Goal: Transaction & Acquisition: Purchase product/service

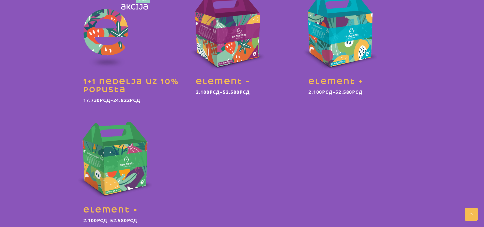
scroll to position [229, 0]
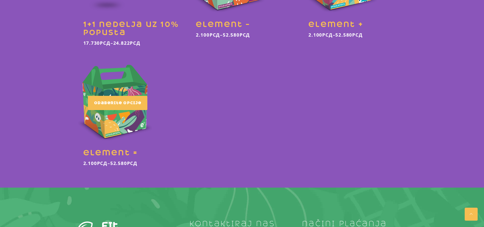
click at [130, 128] on link at bounding box center [129, 116] width 105 height 113
click at [128, 105] on span "Odaberite opcije" at bounding box center [120, 102] width 47 height 5
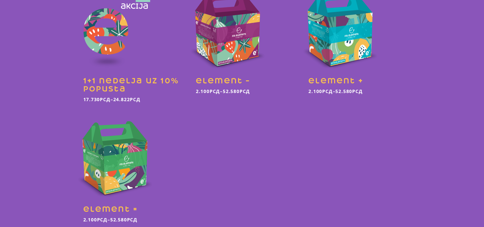
scroll to position [25, 0]
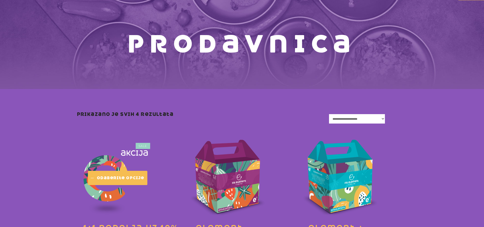
click at [119, 171] on link "Odaberite opcije" at bounding box center [117, 178] width 59 height 14
click at [120, 179] on span "Odaberite opcije" at bounding box center [120, 177] width 47 height 5
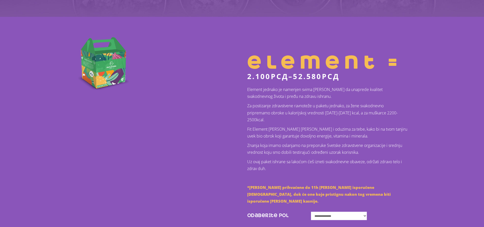
scroll to position [127, 0]
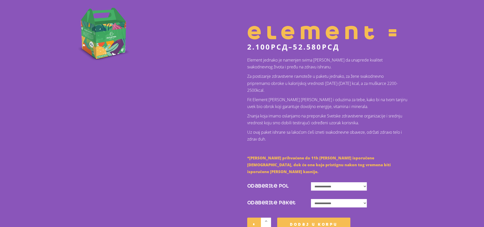
click at [355, 182] on select "**********" at bounding box center [339, 186] width 56 height 8
click at [390, 178] on td "**********" at bounding box center [359, 184] width 96 height 17
click at [363, 199] on select "**********" at bounding box center [339, 203] width 56 height 8
click at [402, 144] on div "Element jednako je namenjen svima [PERSON_NAME] da unaprede kvalitet svakodnevn…" at bounding box center [327, 116] width 160 height 118
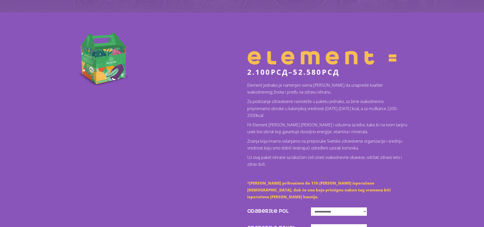
scroll to position [102, 0]
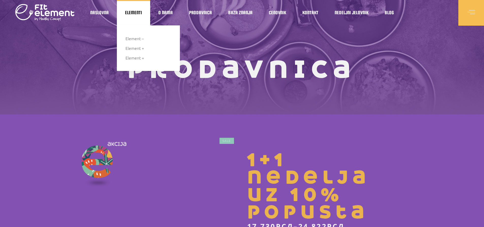
click at [130, 11] on span "Elementi" at bounding box center [133, 12] width 17 height 3
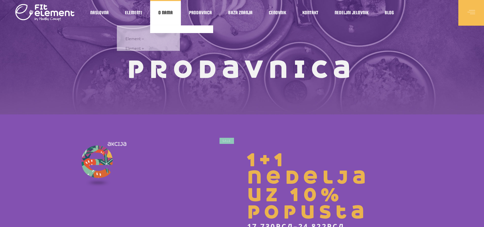
click at [162, 12] on span "O nama" at bounding box center [165, 12] width 14 height 3
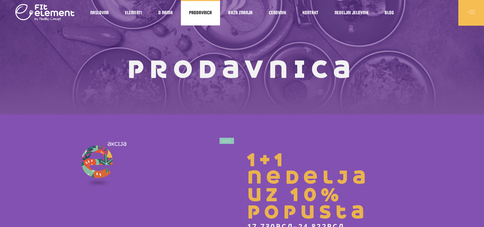
click at [194, 16] on link "Prodavnica" at bounding box center [200, 12] width 39 height 25
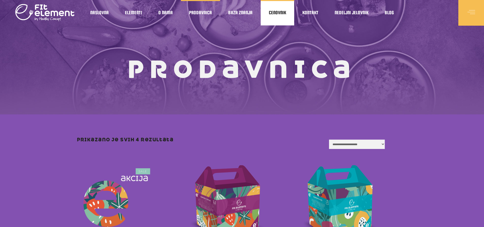
click at [269, 13] on span "Cenovnik" at bounding box center [277, 12] width 17 height 3
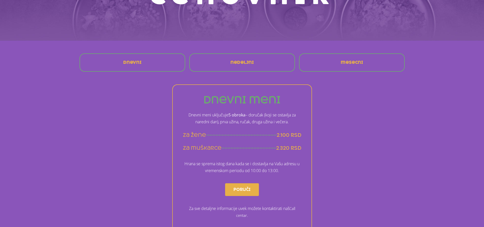
scroll to position [153, 0]
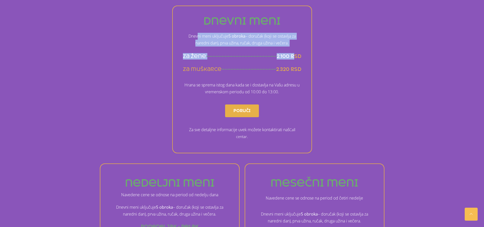
drag, startPoint x: 196, startPoint y: 37, endPoint x: 296, endPoint y: 58, distance: 102.8
click at [295, 56] on div "dnevni meni Dnevni meni uključuje 5 obroka – doručak (koji se ostavlja za nared…" at bounding box center [242, 80] width 140 height 148
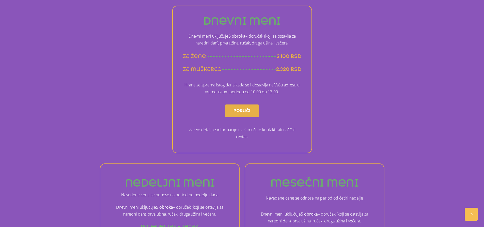
click at [297, 59] on span "2.100 rsd" at bounding box center [289, 56] width 25 height 6
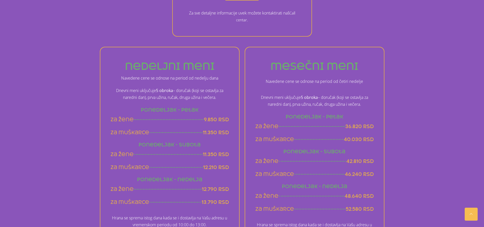
scroll to position [238, 0]
